Goal: Task Accomplishment & Management: Use online tool/utility

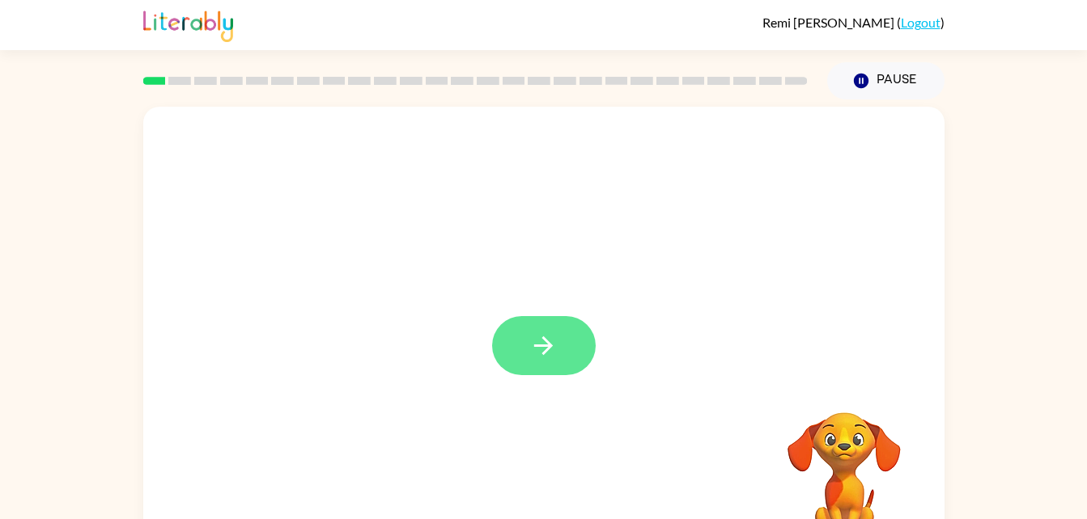
click at [555, 373] on button "button" at bounding box center [544, 345] width 104 height 59
click at [551, 352] on div at bounding box center [543, 338] width 801 height 462
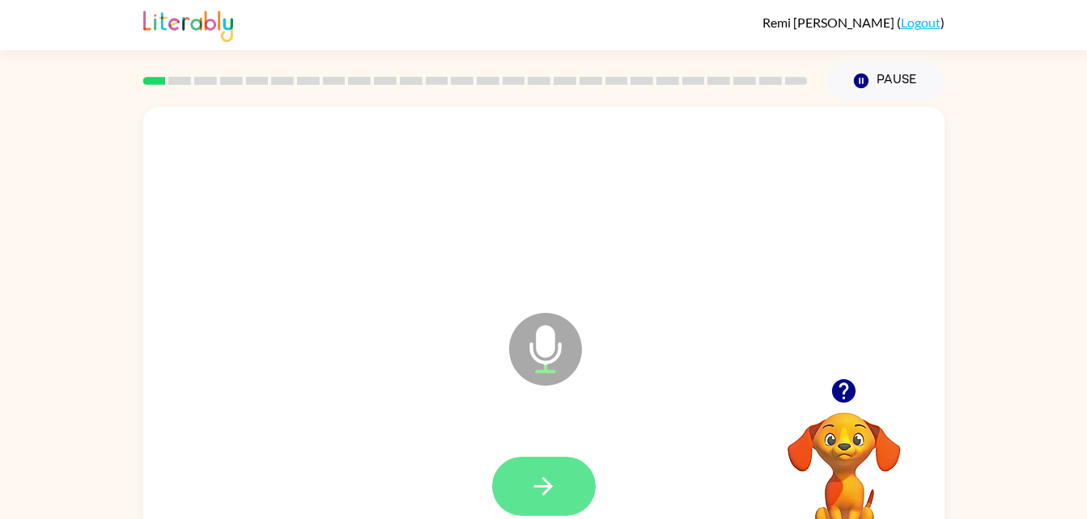
click at [570, 478] on button "button" at bounding box center [544, 486] width 104 height 59
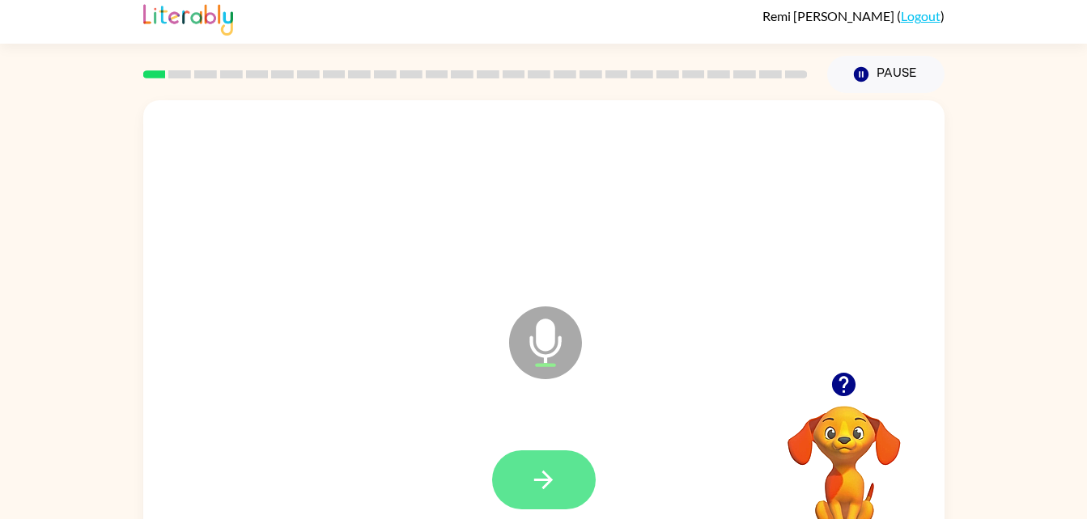
click at [573, 464] on button "button" at bounding box center [544, 480] width 104 height 59
click at [536, 485] on icon "button" at bounding box center [543, 480] width 28 height 28
click at [552, 481] on icon "button" at bounding box center [543, 480] width 28 height 28
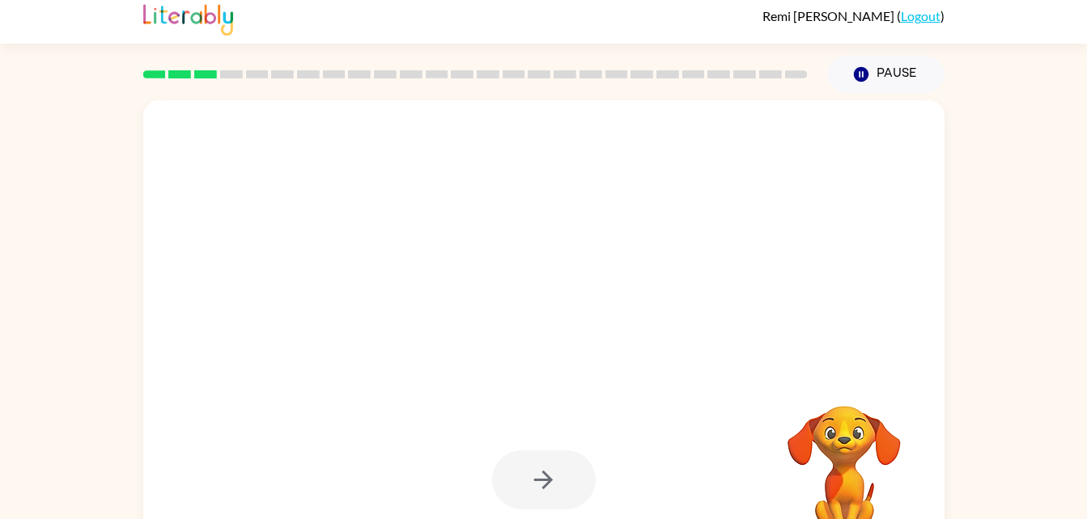
click at [510, 492] on div at bounding box center [544, 480] width 104 height 59
click at [565, 456] on div at bounding box center [544, 480] width 104 height 59
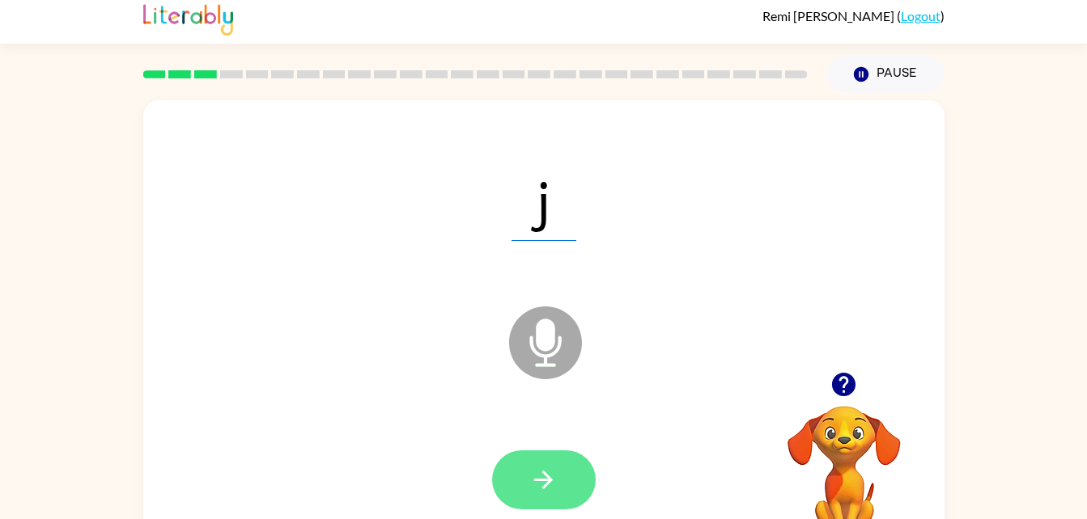
click at [521, 489] on button "button" at bounding box center [544, 480] width 104 height 59
click at [553, 475] on icon "button" at bounding box center [543, 480] width 28 height 28
click at [552, 464] on button "button" at bounding box center [544, 480] width 104 height 59
click at [562, 470] on button "button" at bounding box center [544, 480] width 104 height 59
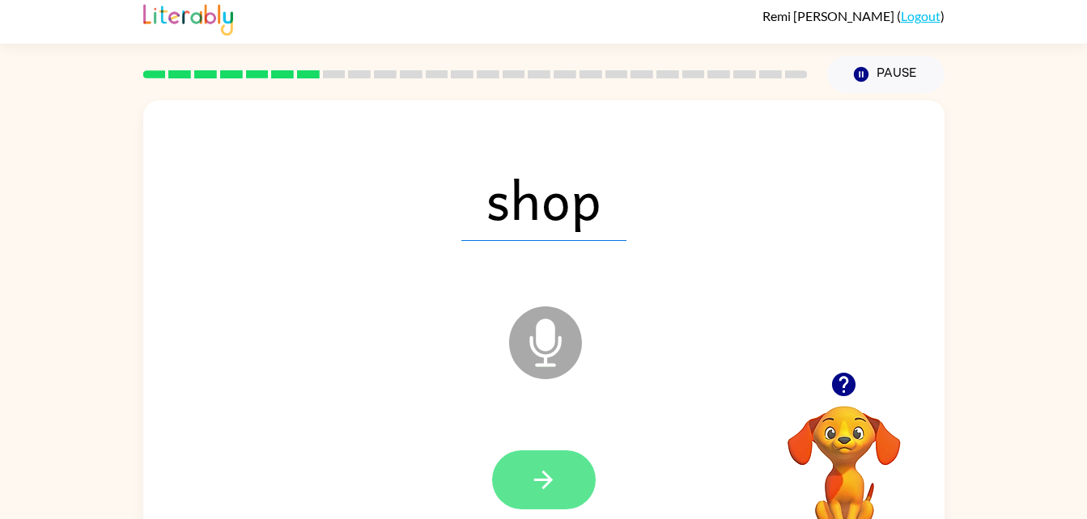
click at [533, 504] on button "button" at bounding box center [544, 480] width 104 height 59
click at [570, 481] on button "button" at bounding box center [544, 480] width 104 height 59
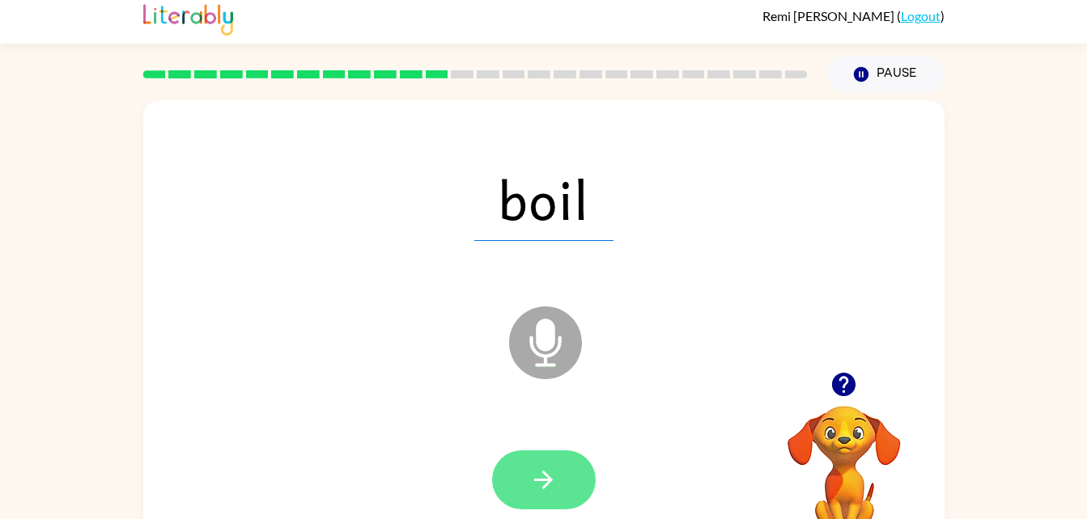
click at [561, 479] on button "button" at bounding box center [544, 480] width 104 height 59
click at [566, 476] on button "button" at bounding box center [544, 480] width 104 height 59
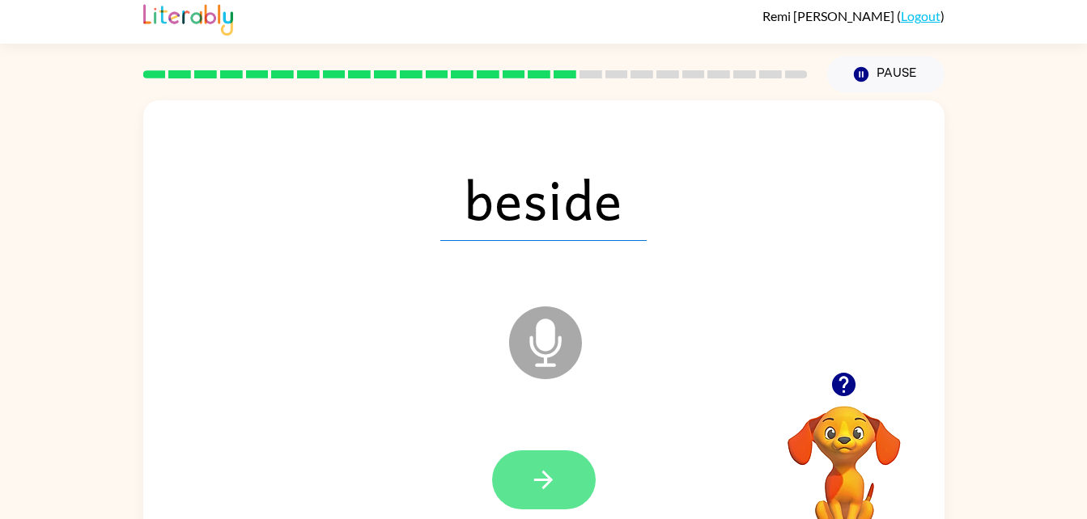
click at [574, 487] on button "button" at bounding box center [544, 480] width 104 height 59
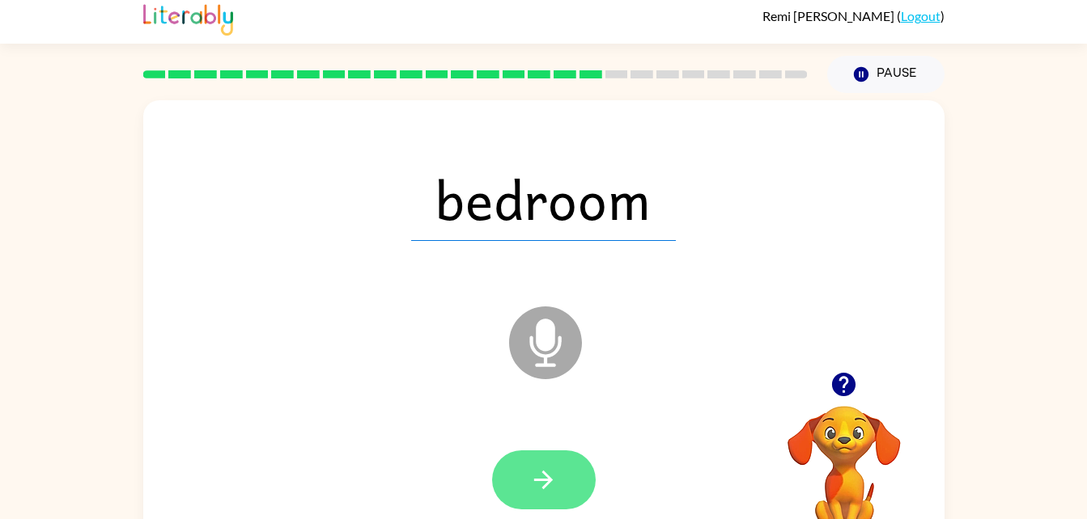
click at [545, 463] on button "button" at bounding box center [544, 480] width 104 height 59
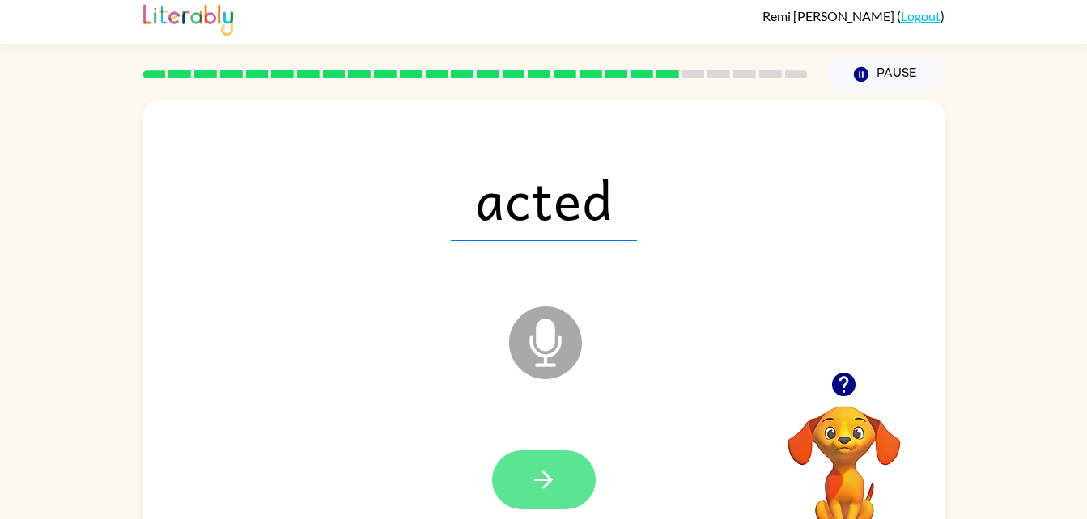
click at [554, 468] on icon "button" at bounding box center [543, 480] width 28 height 28
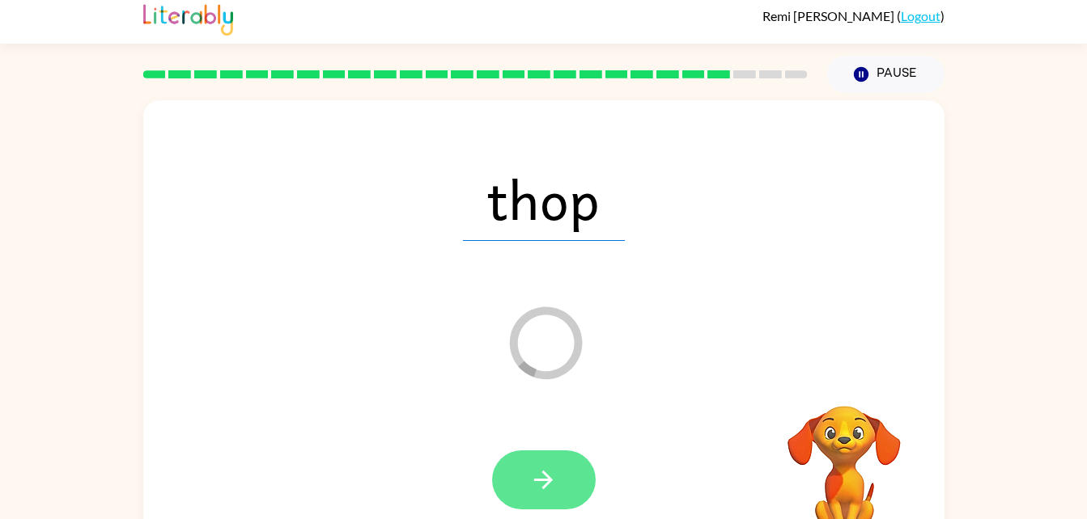
click at [541, 485] on icon "button" at bounding box center [543, 480] width 28 height 28
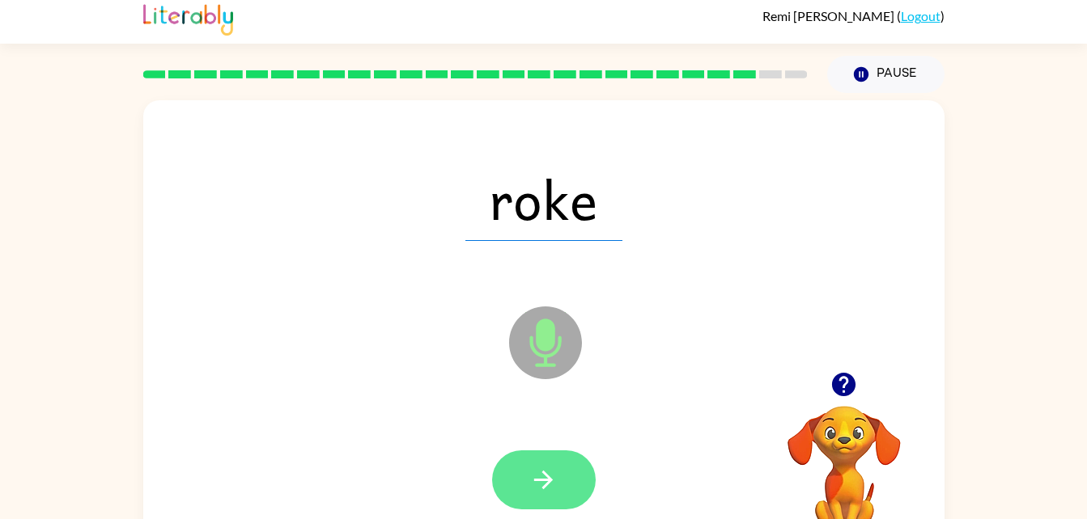
click at [553, 477] on icon "button" at bounding box center [543, 480] width 28 height 28
click at [556, 503] on button "button" at bounding box center [544, 480] width 104 height 59
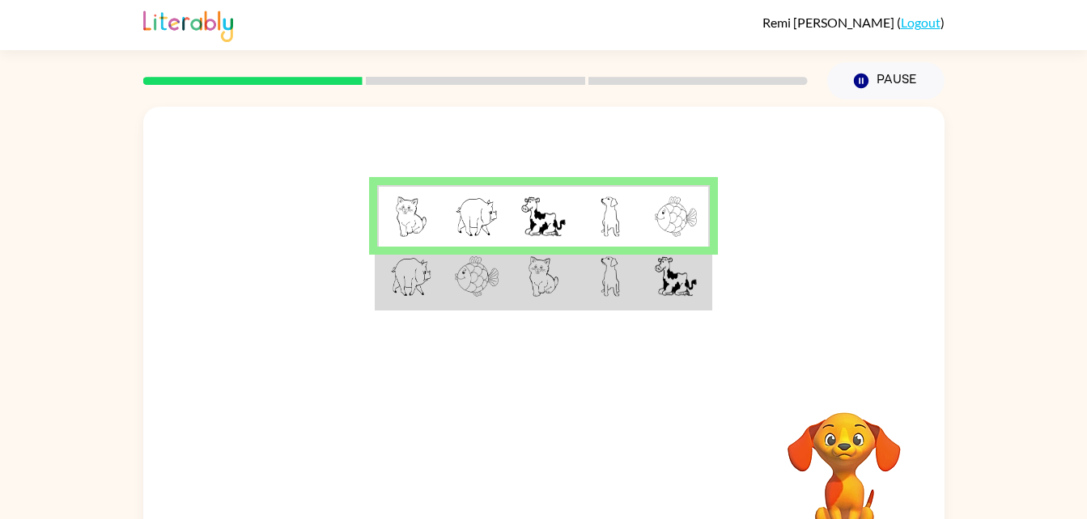
click at [498, 304] on td at bounding box center [476, 278] width 66 height 62
click at [579, 296] on td at bounding box center [610, 278] width 66 height 62
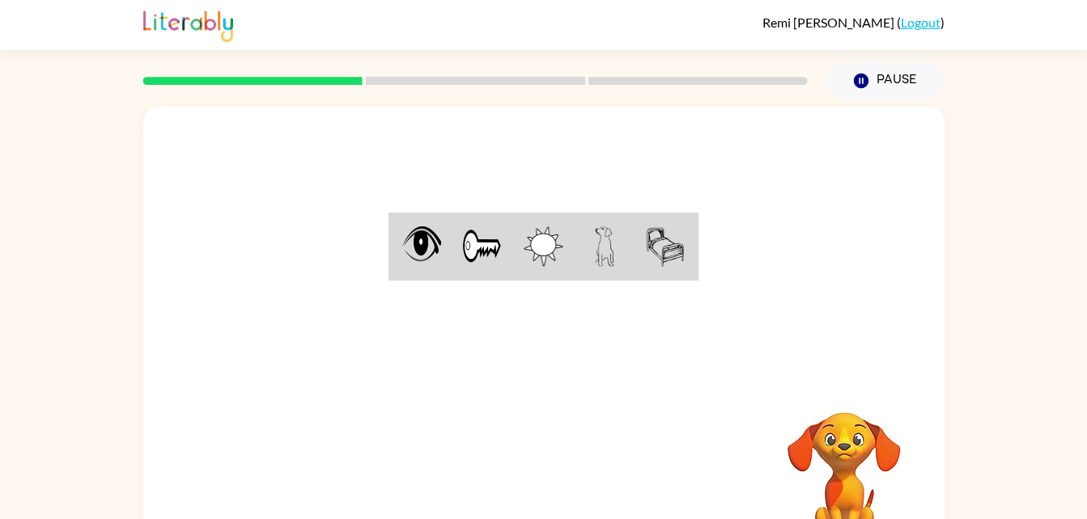
click at [534, 482] on div "Your browser must support playing .mp4 files to use Literably. Please try using…" at bounding box center [543, 338] width 801 height 462
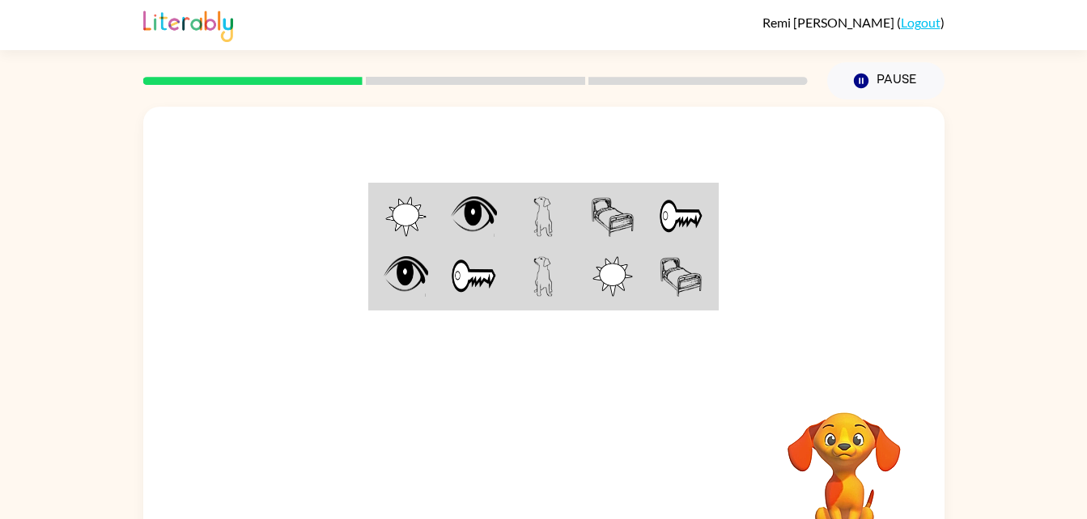
click at [693, 219] on img at bounding box center [681, 217] width 45 height 40
click at [687, 224] on img at bounding box center [681, 217] width 45 height 40
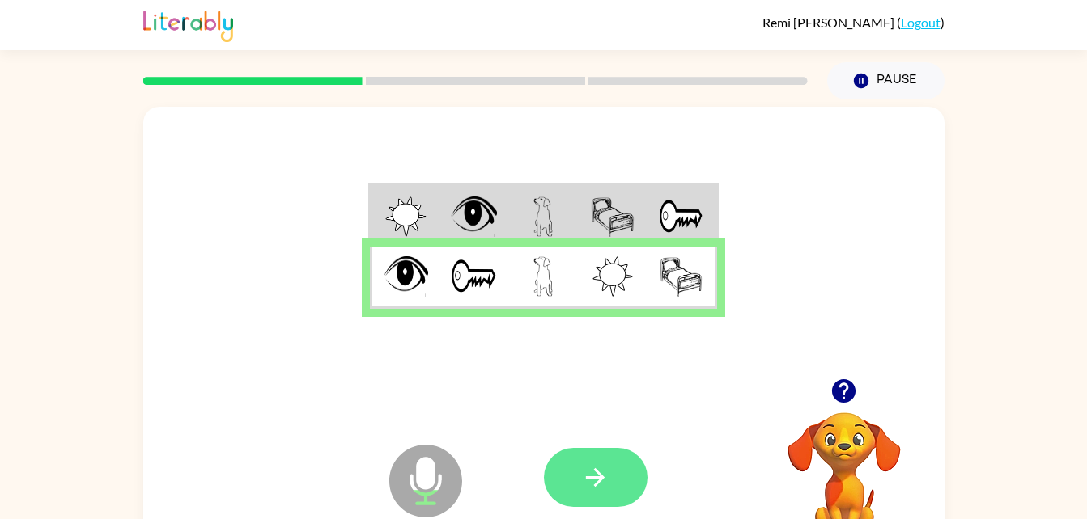
click at [607, 494] on button "button" at bounding box center [596, 477] width 104 height 59
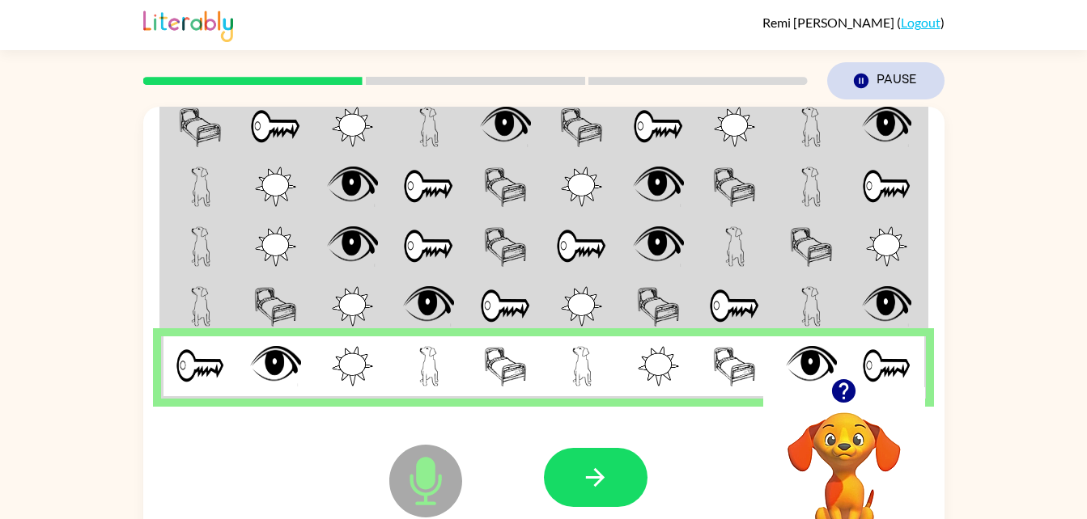
click at [885, 64] on button "Pause Pause" at bounding box center [885, 80] width 117 height 37
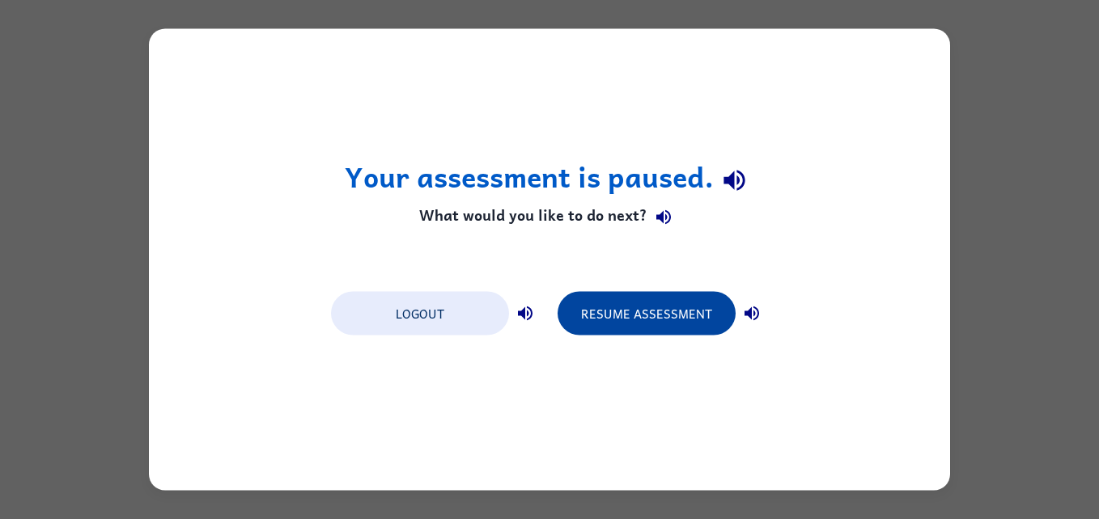
click at [643, 314] on button "Resume Assessment" at bounding box center [647, 314] width 178 height 44
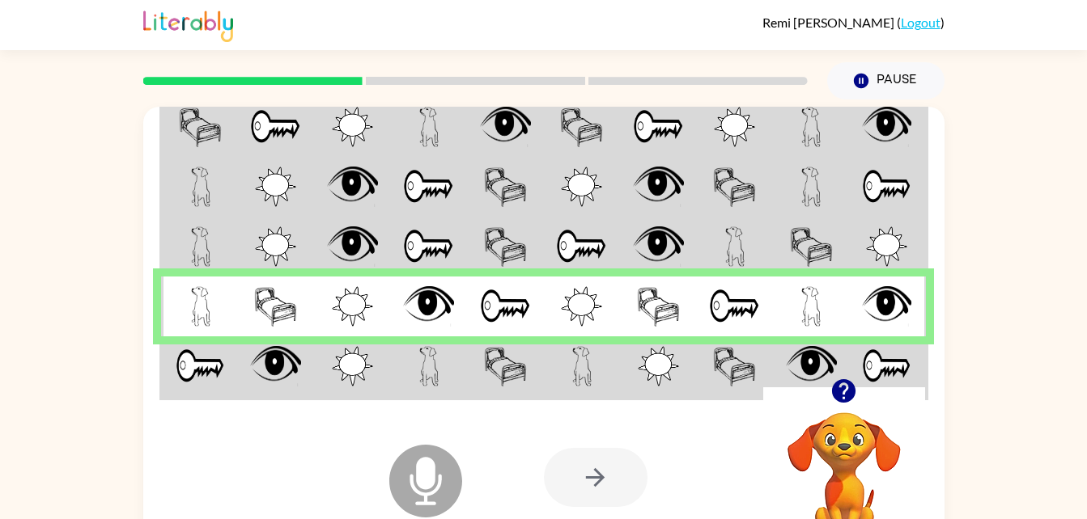
click at [444, 486] on icon at bounding box center [425, 481] width 73 height 73
drag, startPoint x: 444, startPoint y: 486, endPoint x: 419, endPoint y: 408, distance: 81.6
click at [419, 408] on icon at bounding box center [425, 444] width 40 height 121
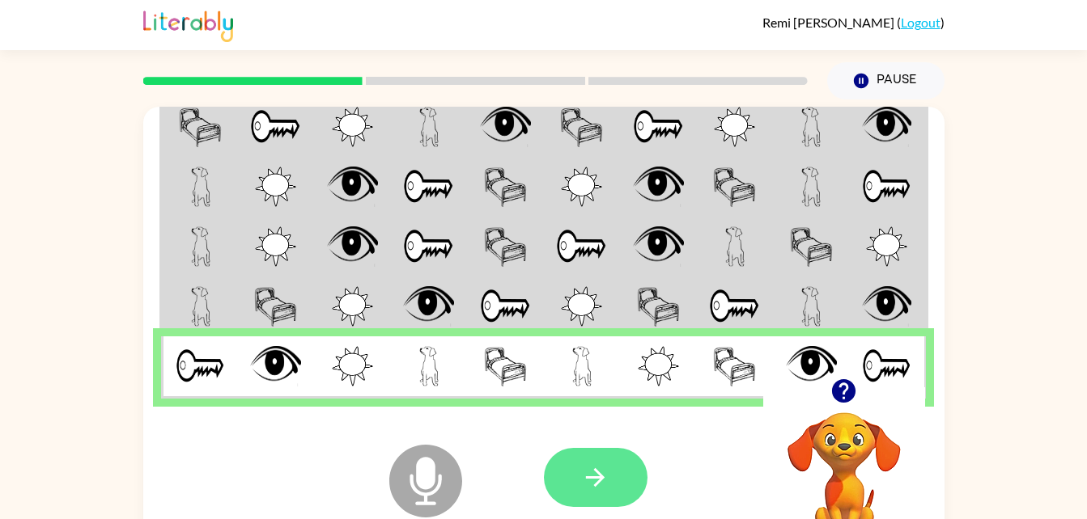
click at [626, 487] on button "button" at bounding box center [596, 477] width 104 height 59
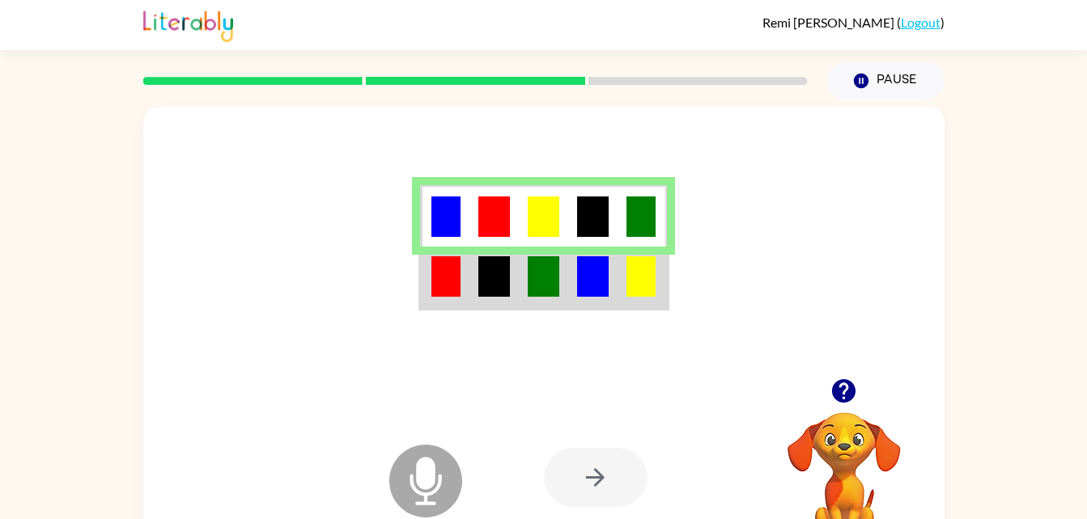
click at [416, 480] on icon at bounding box center [425, 481] width 73 height 73
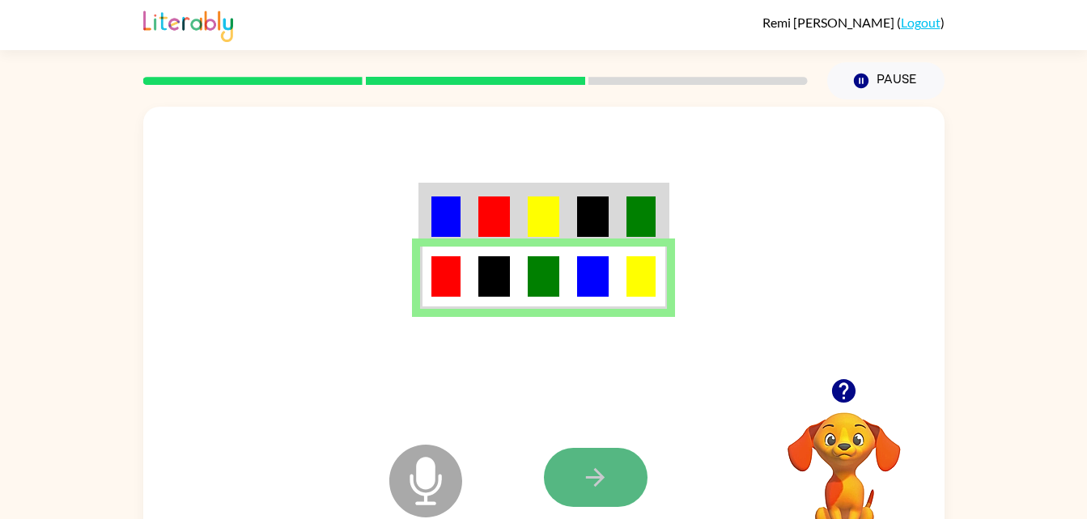
click at [580, 501] on button "button" at bounding box center [596, 477] width 104 height 59
click at [585, 489] on icon "button" at bounding box center [595, 478] width 28 height 28
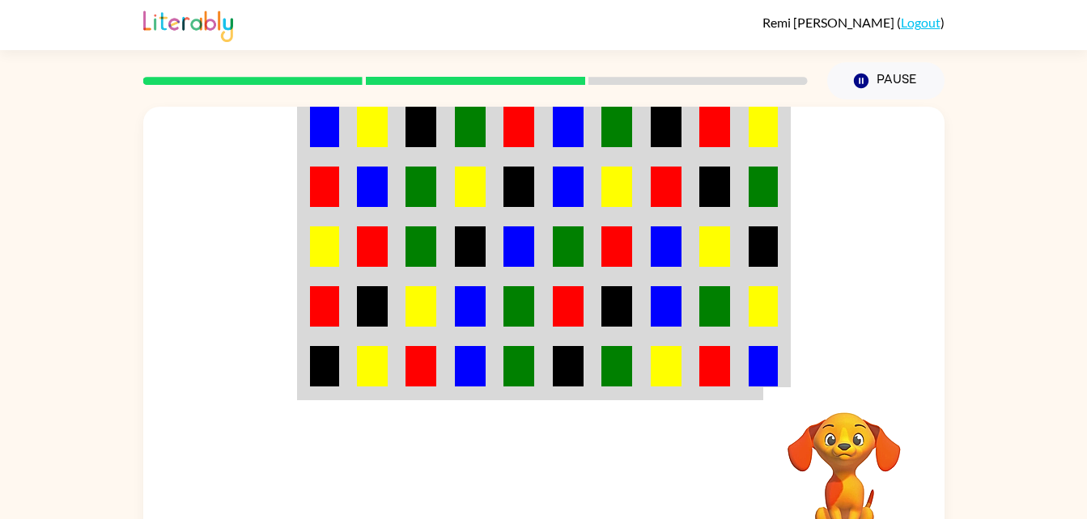
click at [585, 489] on div at bounding box center [663, 478] width 239 height 182
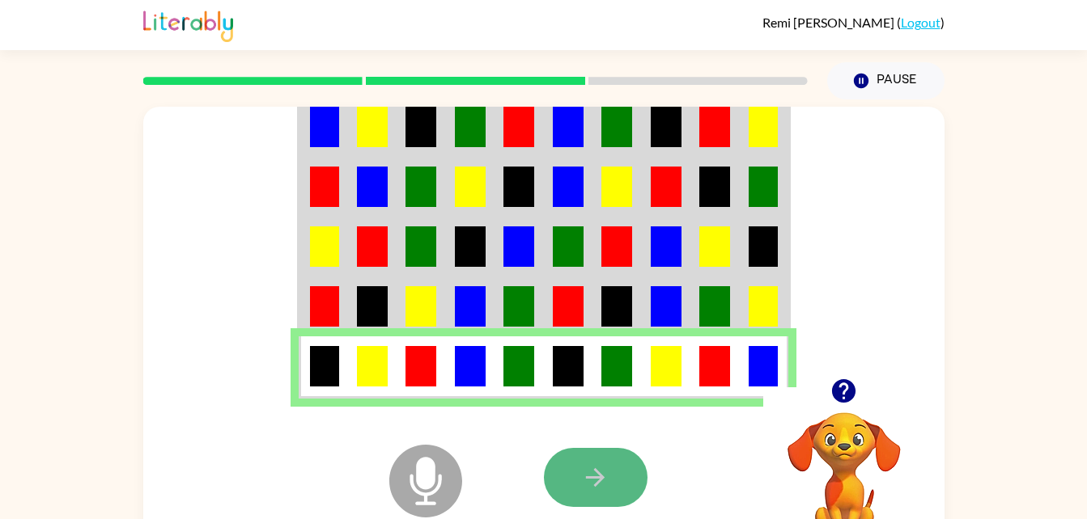
click at [596, 464] on icon "button" at bounding box center [595, 478] width 28 height 28
